Goal: Navigation & Orientation: Understand site structure

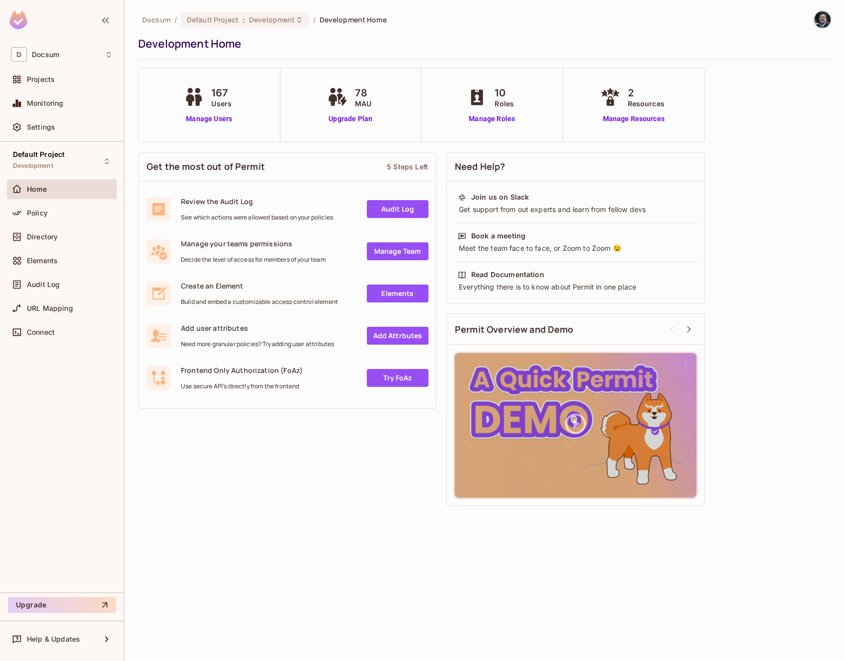
click at [350, 130] on div "78 MAU Upgrade Plan" at bounding box center [351, 105] width 142 height 74
click at [41, 169] on span "Development" at bounding box center [33, 166] width 40 height 8
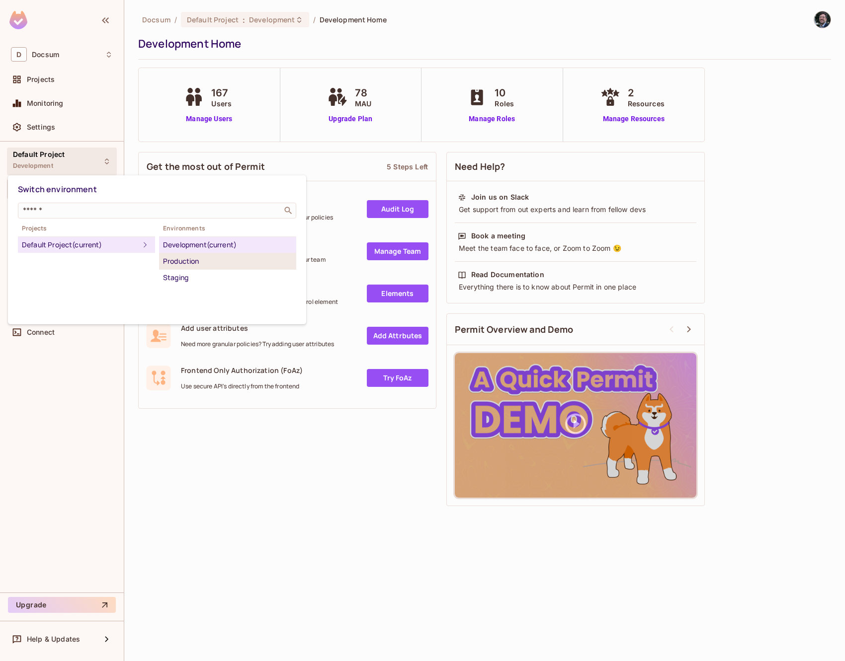
click at [178, 262] on div "Production" at bounding box center [227, 261] width 129 height 12
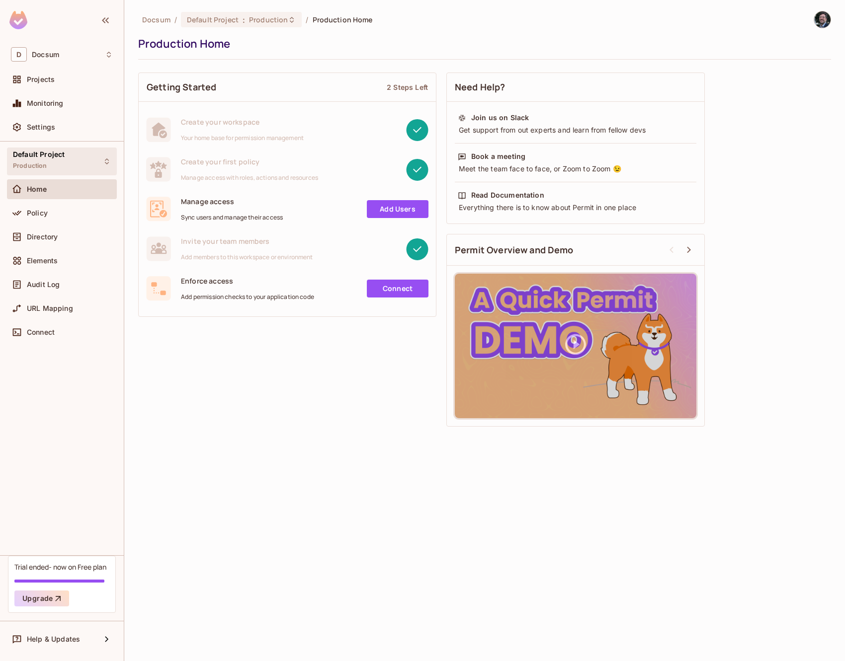
click at [89, 166] on div "Default Project Production" at bounding box center [62, 161] width 110 height 27
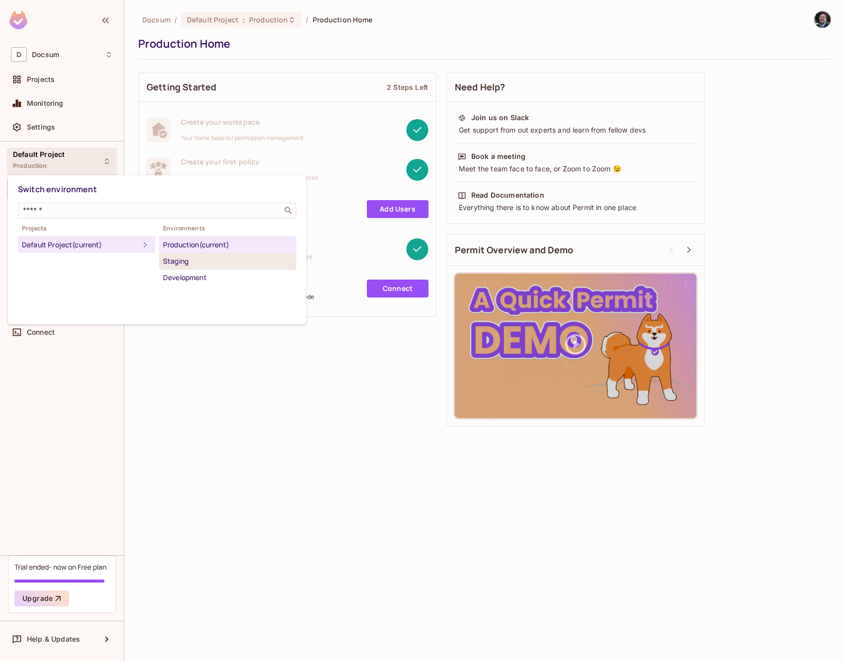
click at [187, 264] on div "Staging" at bounding box center [227, 261] width 129 height 12
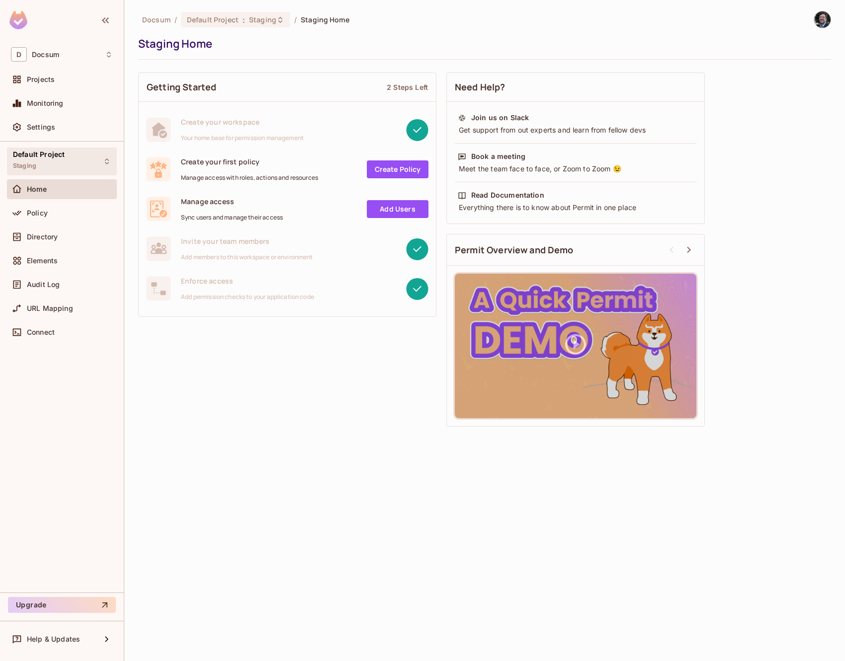
click at [98, 164] on div "Default Project Staging" at bounding box center [62, 161] width 110 height 27
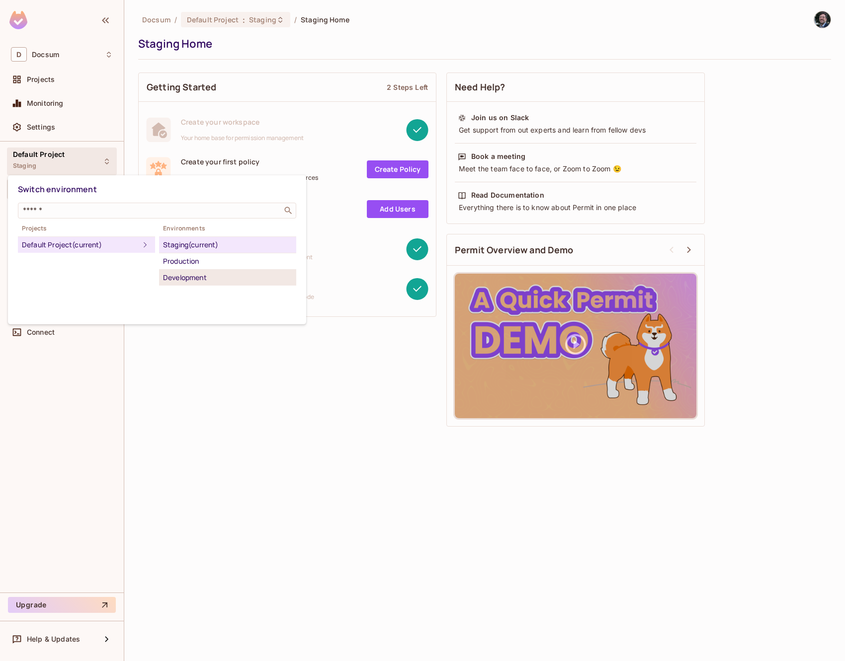
click at [213, 277] on div "Development" at bounding box center [227, 278] width 129 height 12
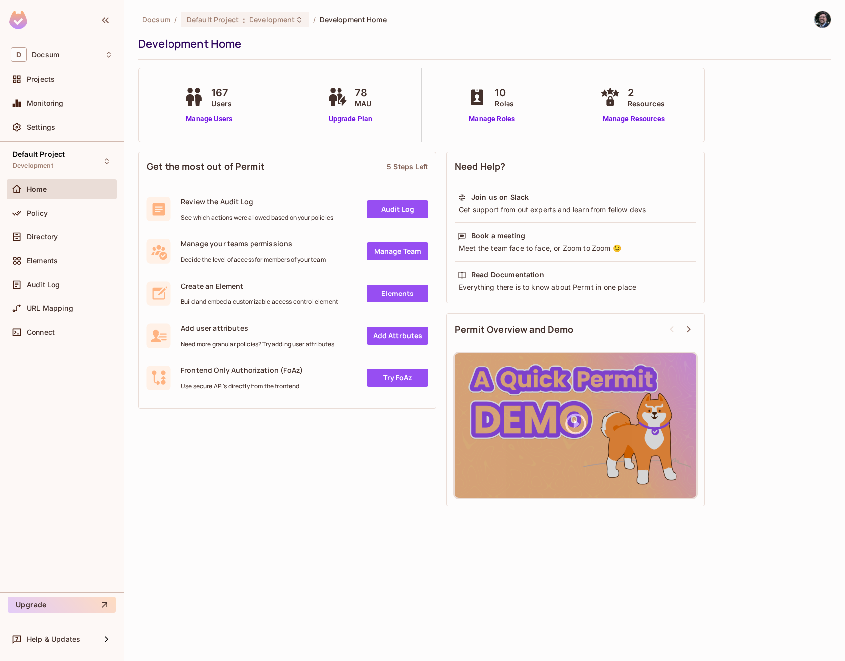
click at [635, 90] on span "2" at bounding box center [646, 92] width 37 height 15
click at [355, 91] on span "78" at bounding box center [363, 92] width 16 height 15
click at [60, 127] on div "Settings" at bounding box center [70, 127] width 86 height 8
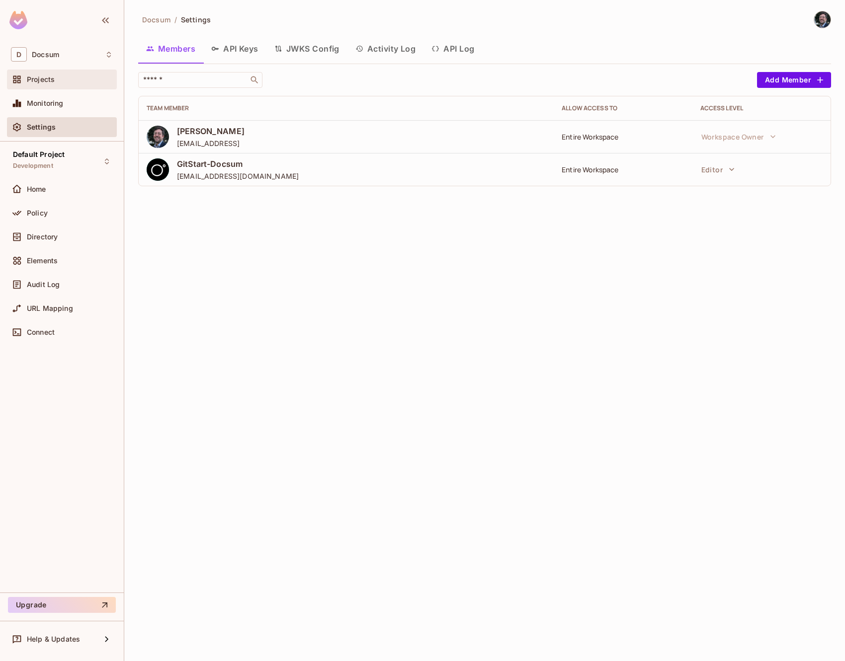
click at [56, 84] on div "Projects" at bounding box center [62, 80] width 102 height 12
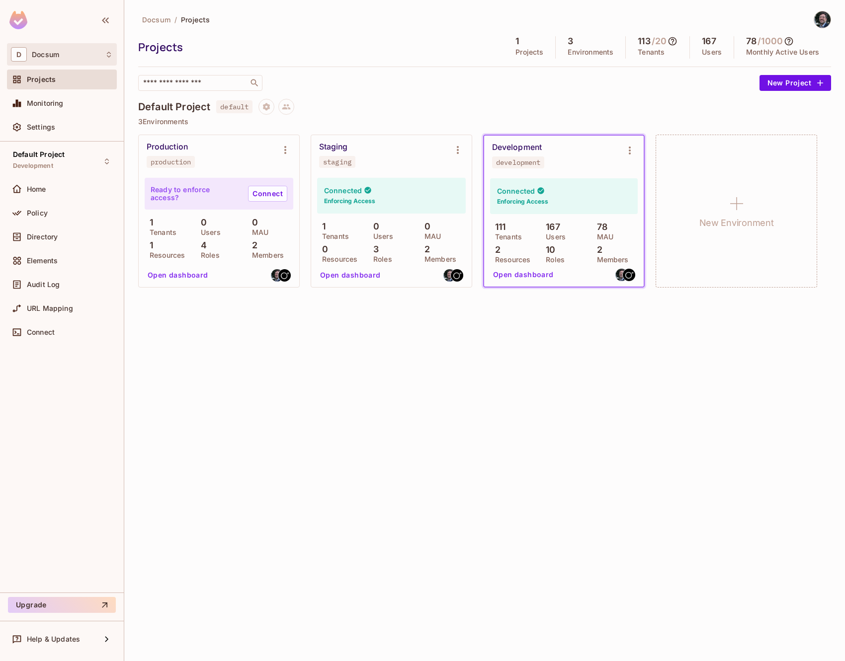
click at [60, 59] on div "D Docsum" at bounding box center [62, 54] width 102 height 14
click at [60, 59] on div at bounding box center [422, 330] width 845 height 661
click at [516, 309] on div "Docsum / Projects Projects 1 Projects 3 Environments 113 / 20 Tenants 167 Users…" at bounding box center [484, 330] width 721 height 661
click at [791, 41] on icon at bounding box center [789, 41] width 10 height 10
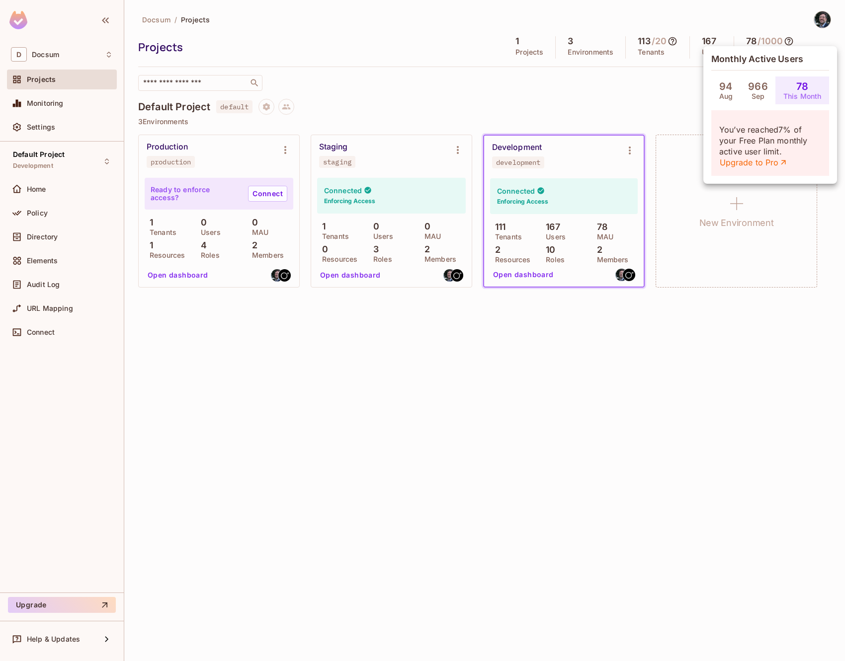
click at [674, 109] on div at bounding box center [422, 330] width 845 height 661
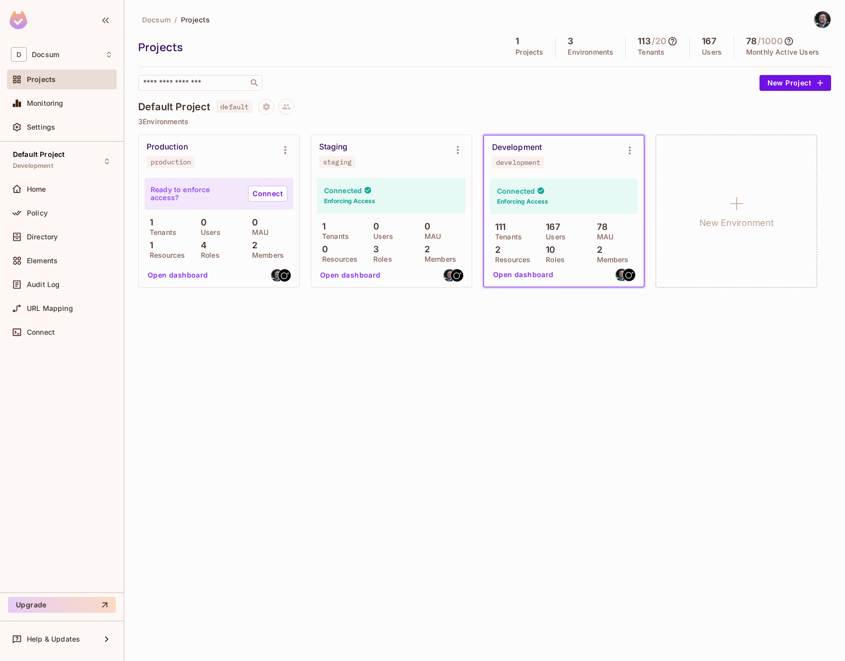
click at [673, 41] on icon at bounding box center [672, 41] width 8 height 8
click at [673, 41] on div at bounding box center [422, 330] width 845 height 661
click at [671, 44] on icon at bounding box center [672, 41] width 8 height 8
click at [671, 44] on div at bounding box center [422, 330] width 845 height 661
click at [256, 372] on div "Docsum / Projects Projects 1 Projects 3 Environments 113 / 20 Tenants 167 Users…" at bounding box center [484, 330] width 721 height 661
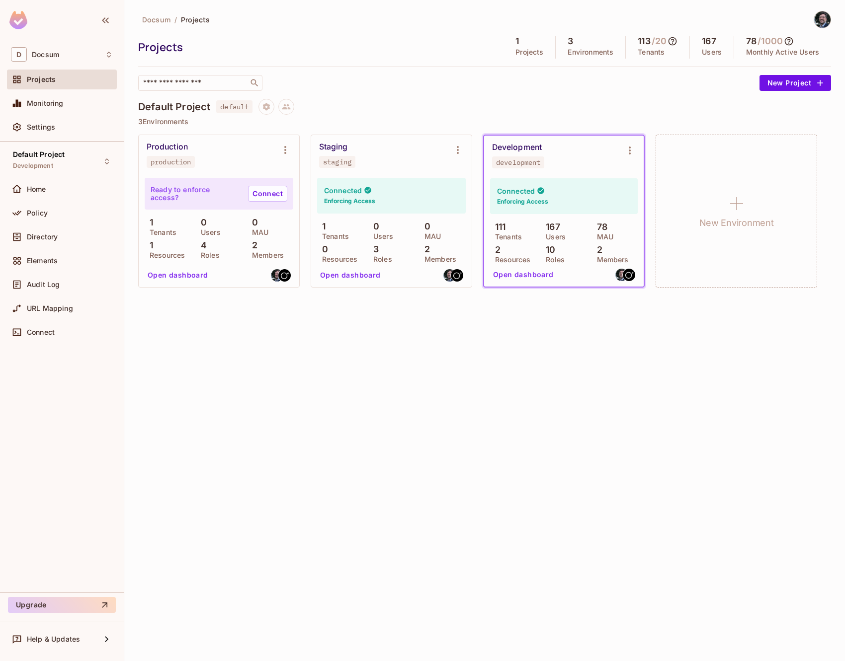
click at [481, 395] on div "Docsum / Projects Projects 1 Projects 3 Environments 113 / 20 Tenants 167 Users…" at bounding box center [484, 330] width 721 height 661
click at [40, 193] on div "Home" at bounding box center [62, 189] width 102 height 12
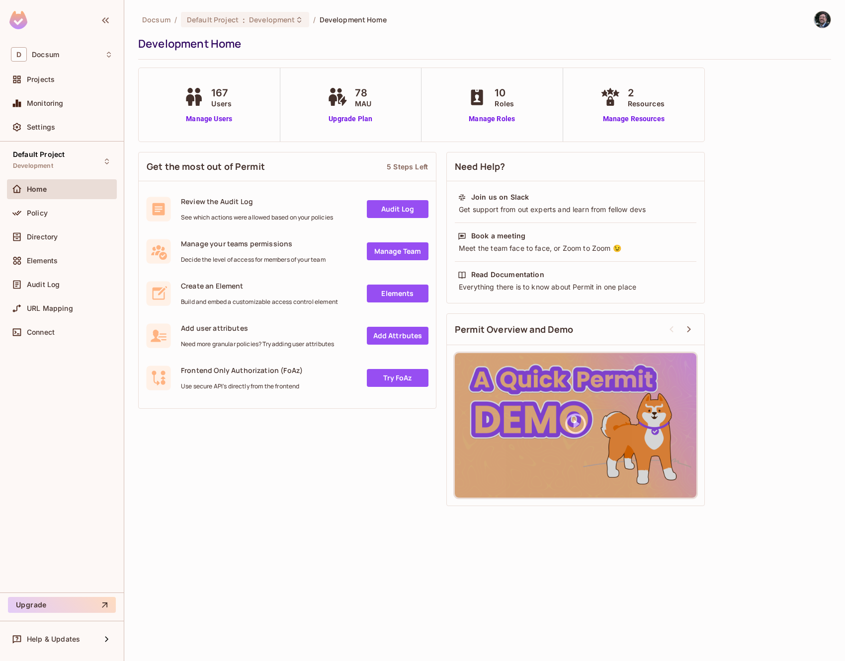
click at [321, 165] on div "Get the most out of Permit 5 Steps Left" at bounding box center [287, 167] width 297 height 29
click at [68, 237] on div "Directory" at bounding box center [70, 237] width 86 height 8
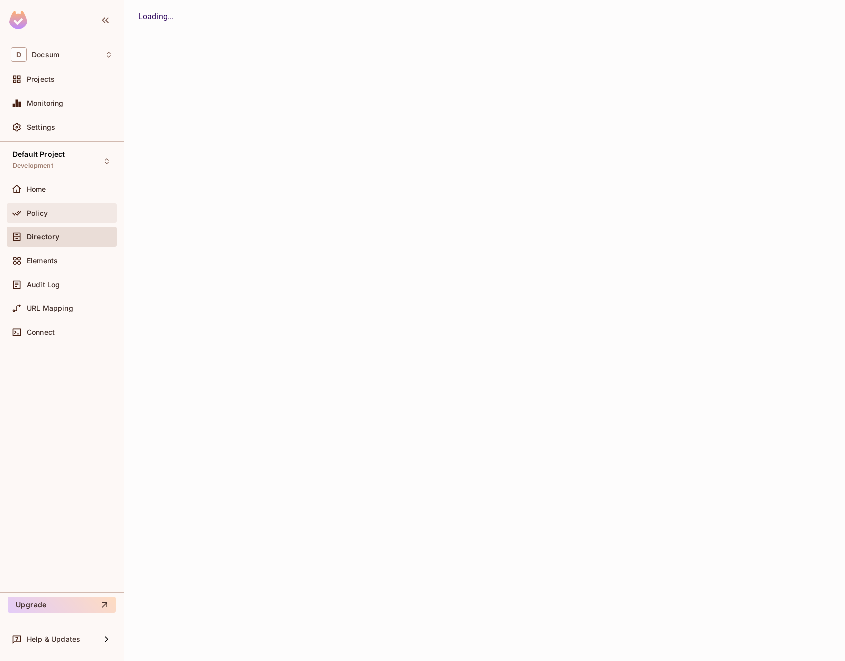
click at [64, 215] on div "Policy" at bounding box center [70, 213] width 86 height 8
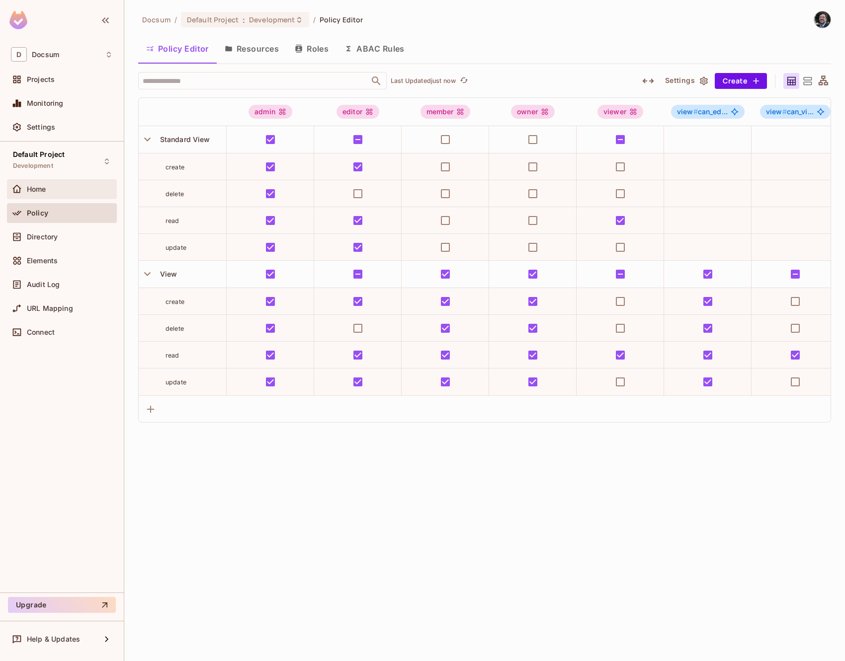
click at [55, 186] on div "Home" at bounding box center [70, 189] width 86 height 8
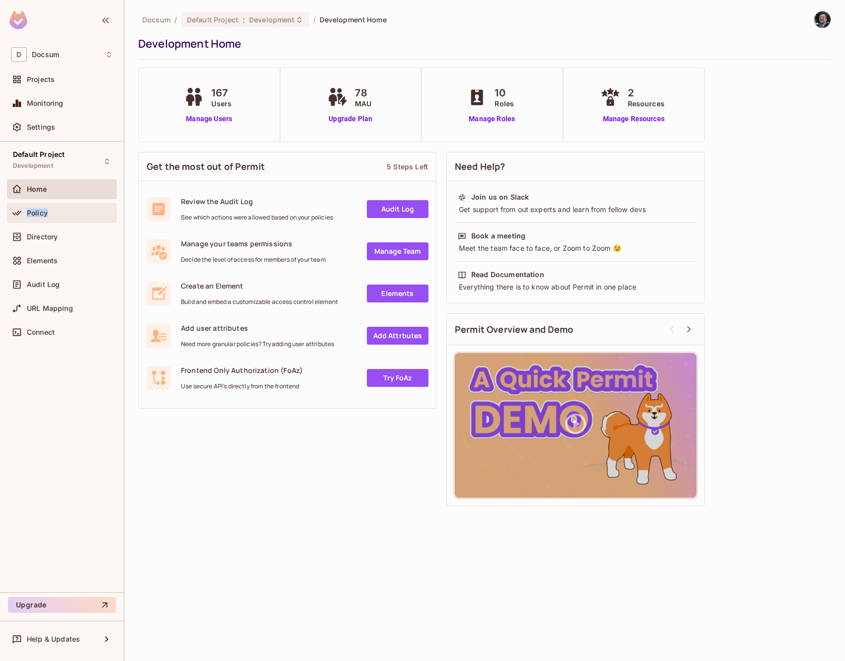
click at [54, 211] on div "Policy" at bounding box center [70, 213] width 86 height 8
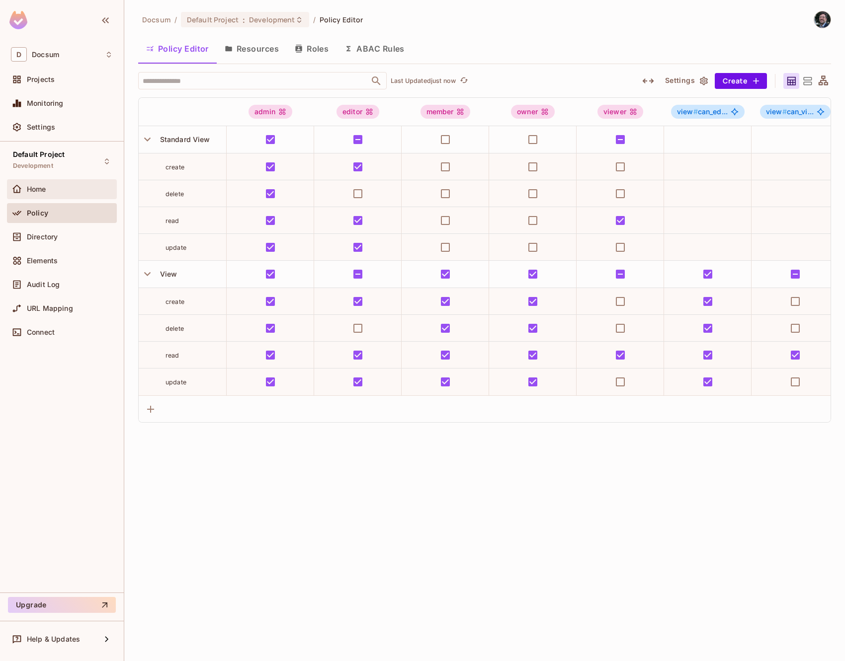
click at [59, 188] on div "Home" at bounding box center [70, 189] width 86 height 8
